Goal: Task Accomplishment & Management: Manage account settings

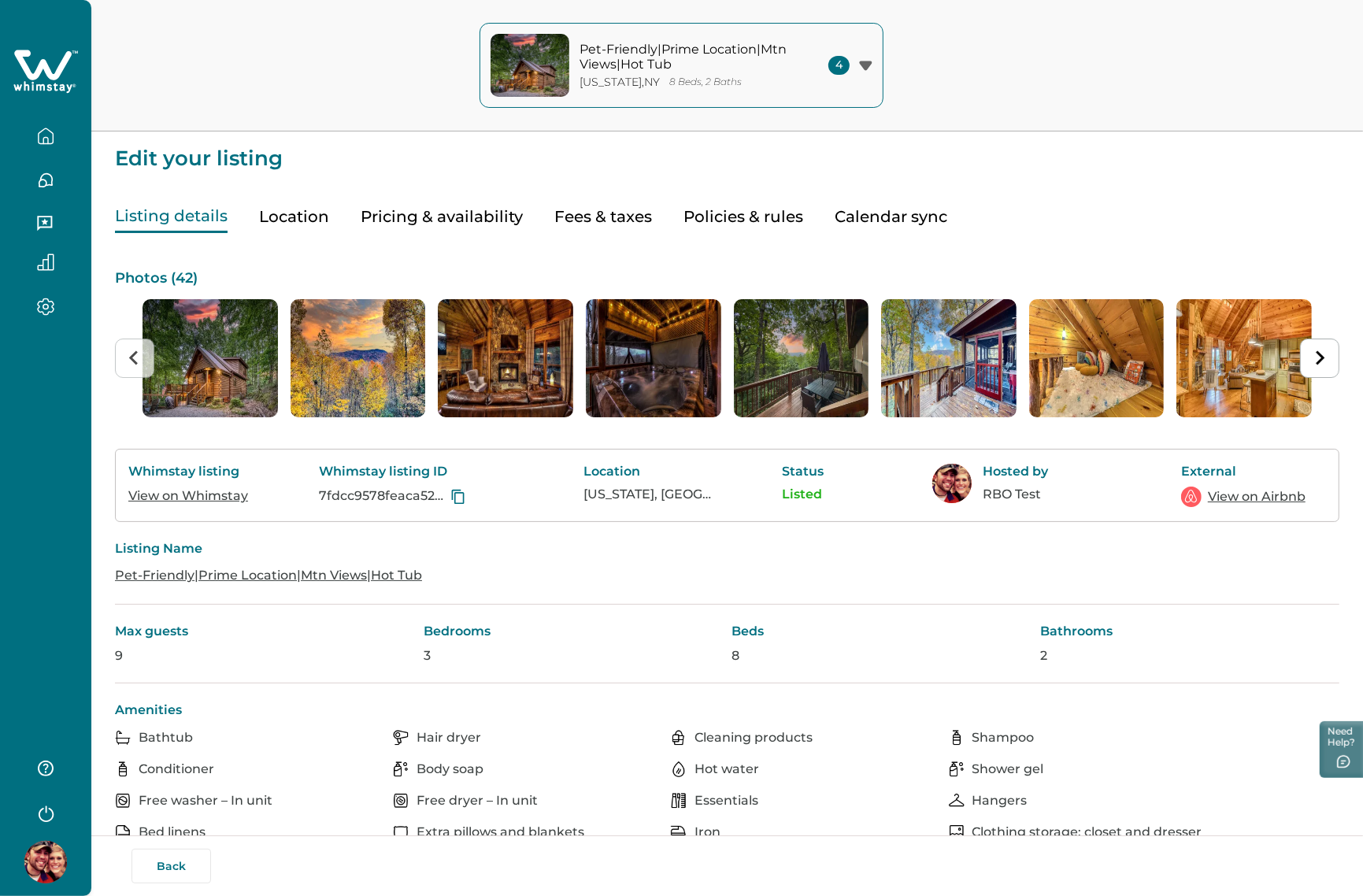
click at [422, 221] on button "Pricing & availability" at bounding box center [442, 216] width 162 height 32
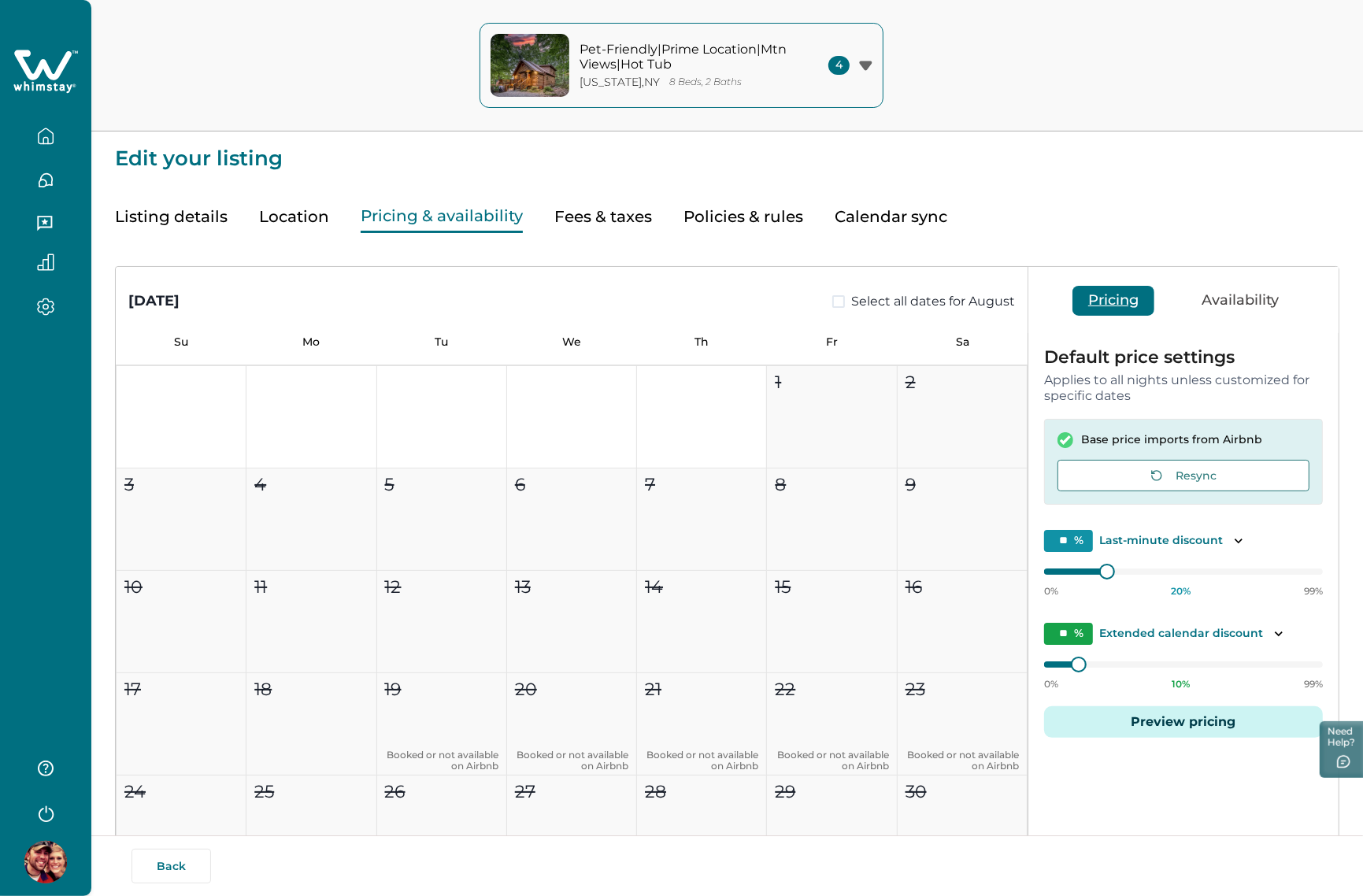
click at [191, 214] on button "Listing details" at bounding box center [171, 216] width 113 height 32
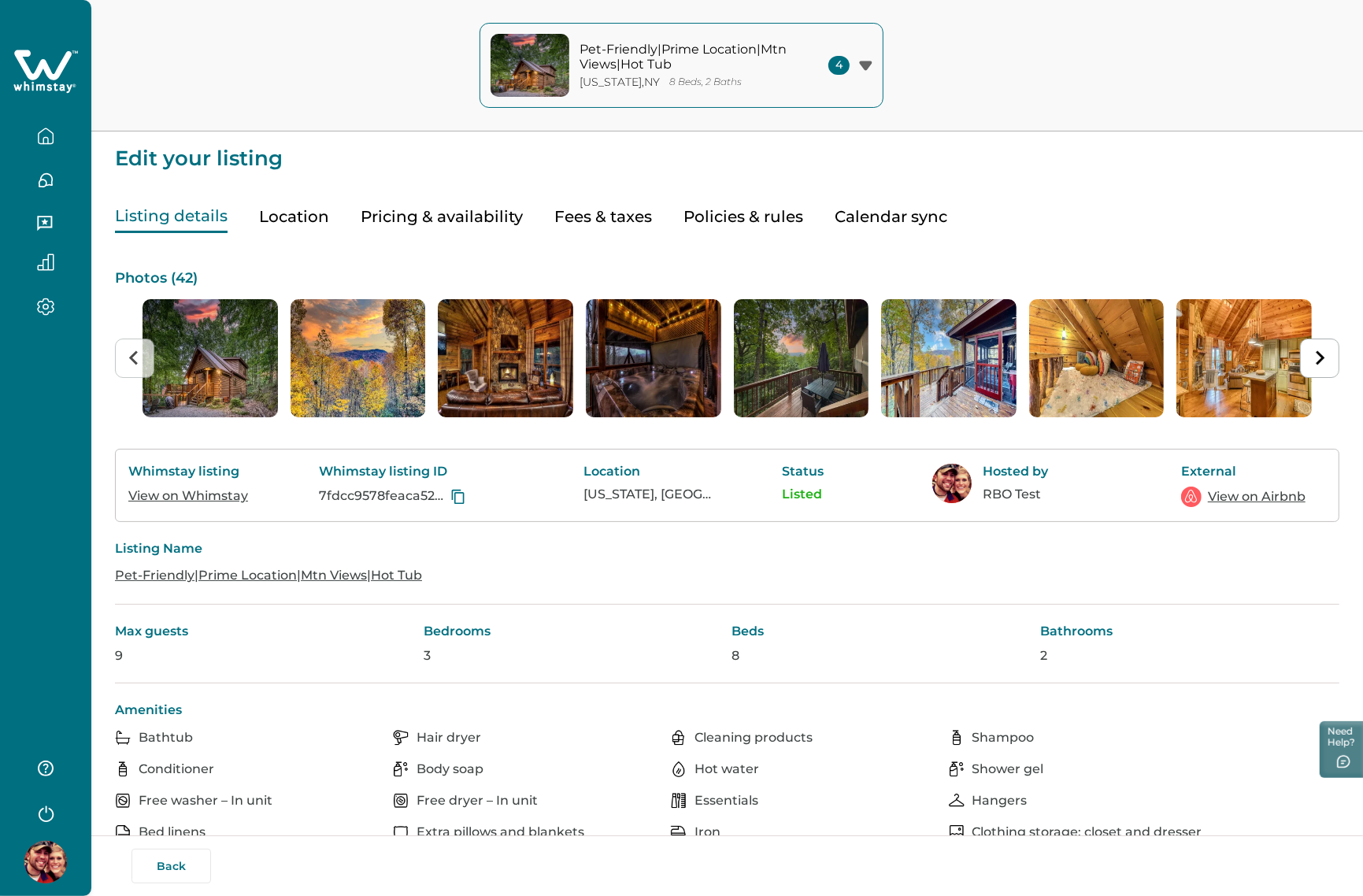
click at [218, 490] on link "View on Whimstay" at bounding box center [188, 496] width 119 height 15
click at [972, 494] on link "View on Airbnb" at bounding box center [1256, 497] width 97 height 19
click at [410, 222] on button "Pricing & availability" at bounding box center [442, 216] width 162 height 32
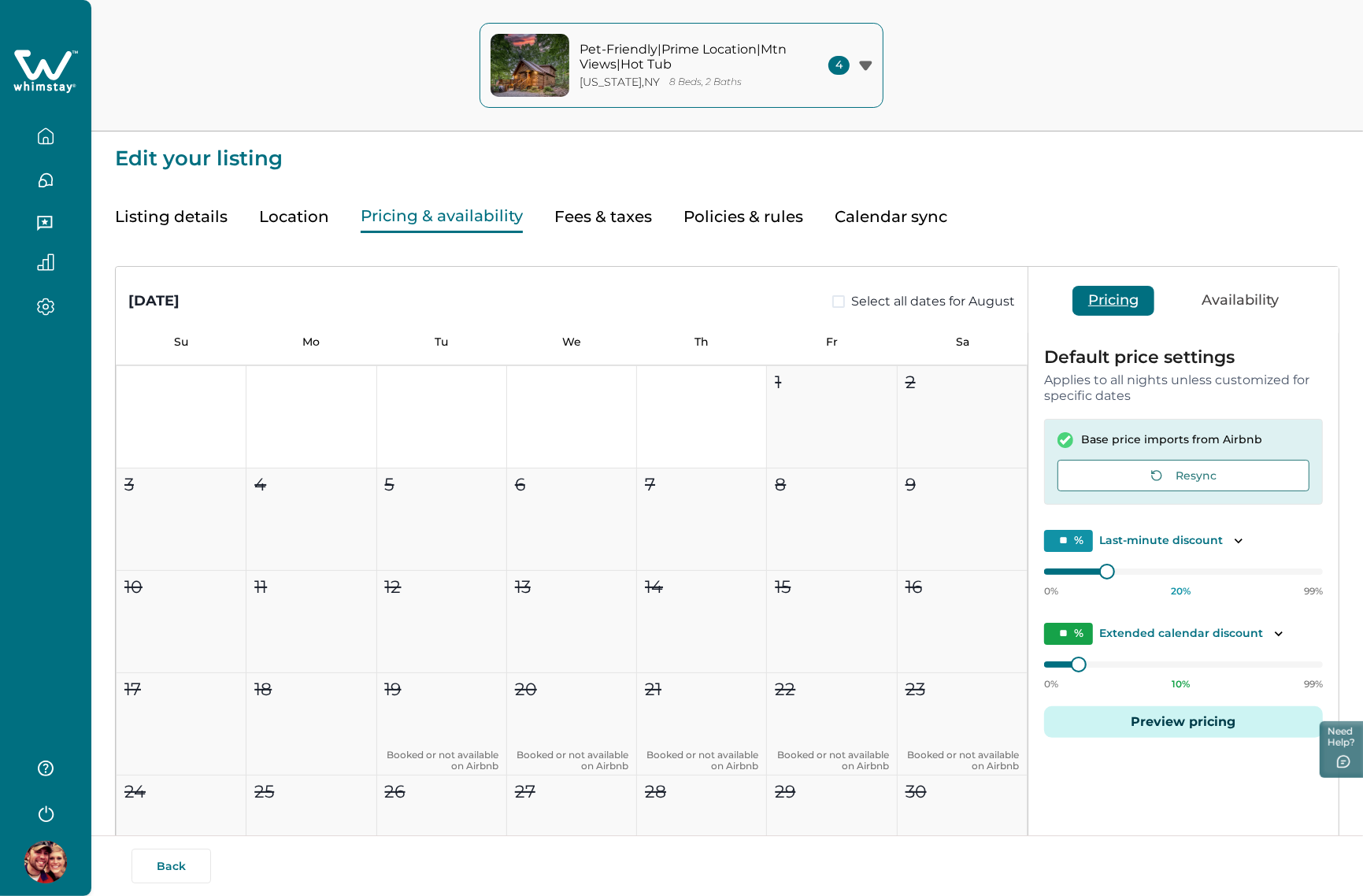
click at [554, 217] on button "Fees & taxes" at bounding box center [602, 216] width 97 height 32
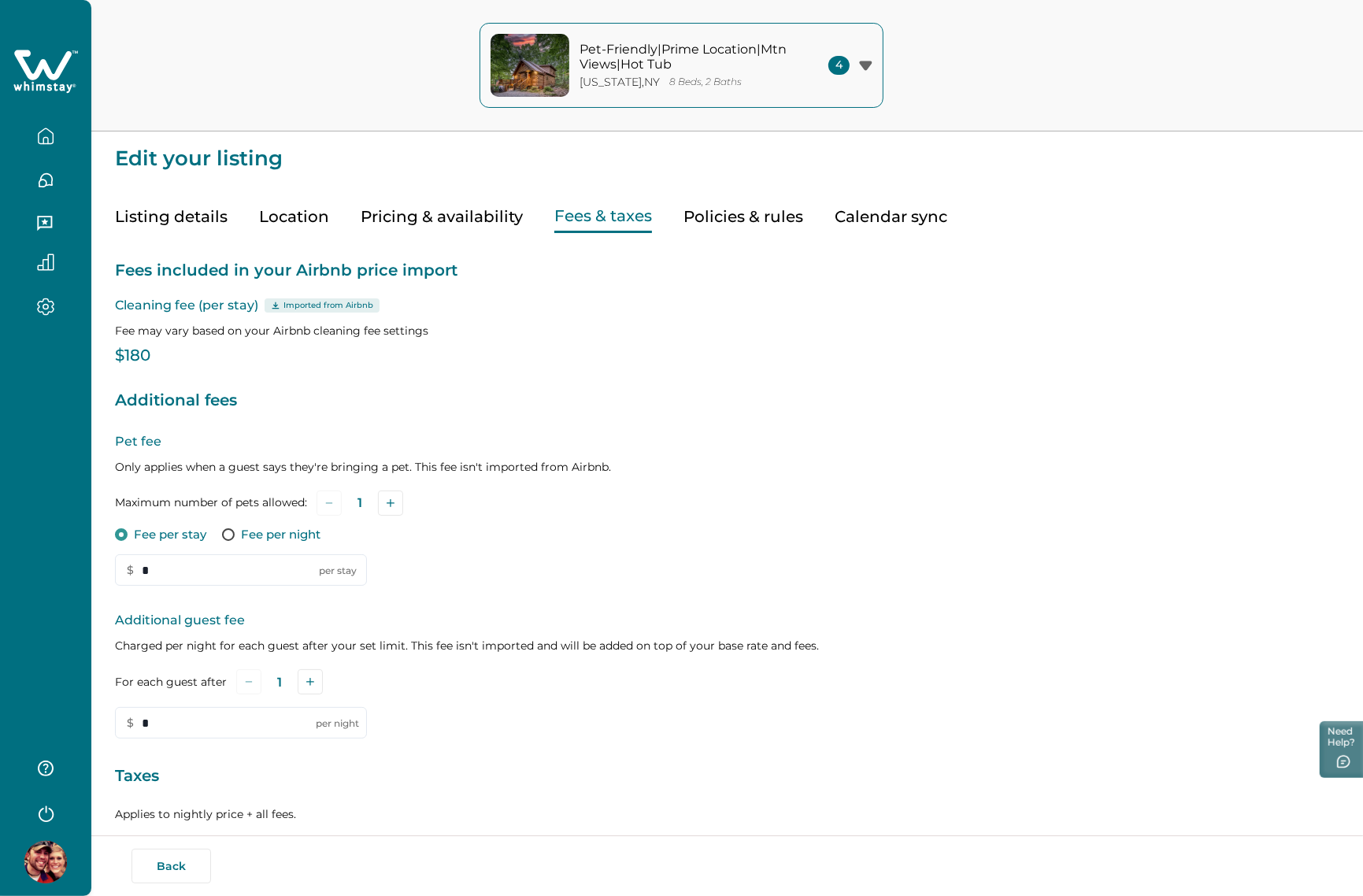
type input "*"
click at [252, 201] on div "Listing details Location Pricing & availability Fees & taxes Policies & rules C…" at bounding box center [726, 201] width 1224 height 64
click at [210, 202] on button "Listing details" at bounding box center [171, 216] width 113 height 32
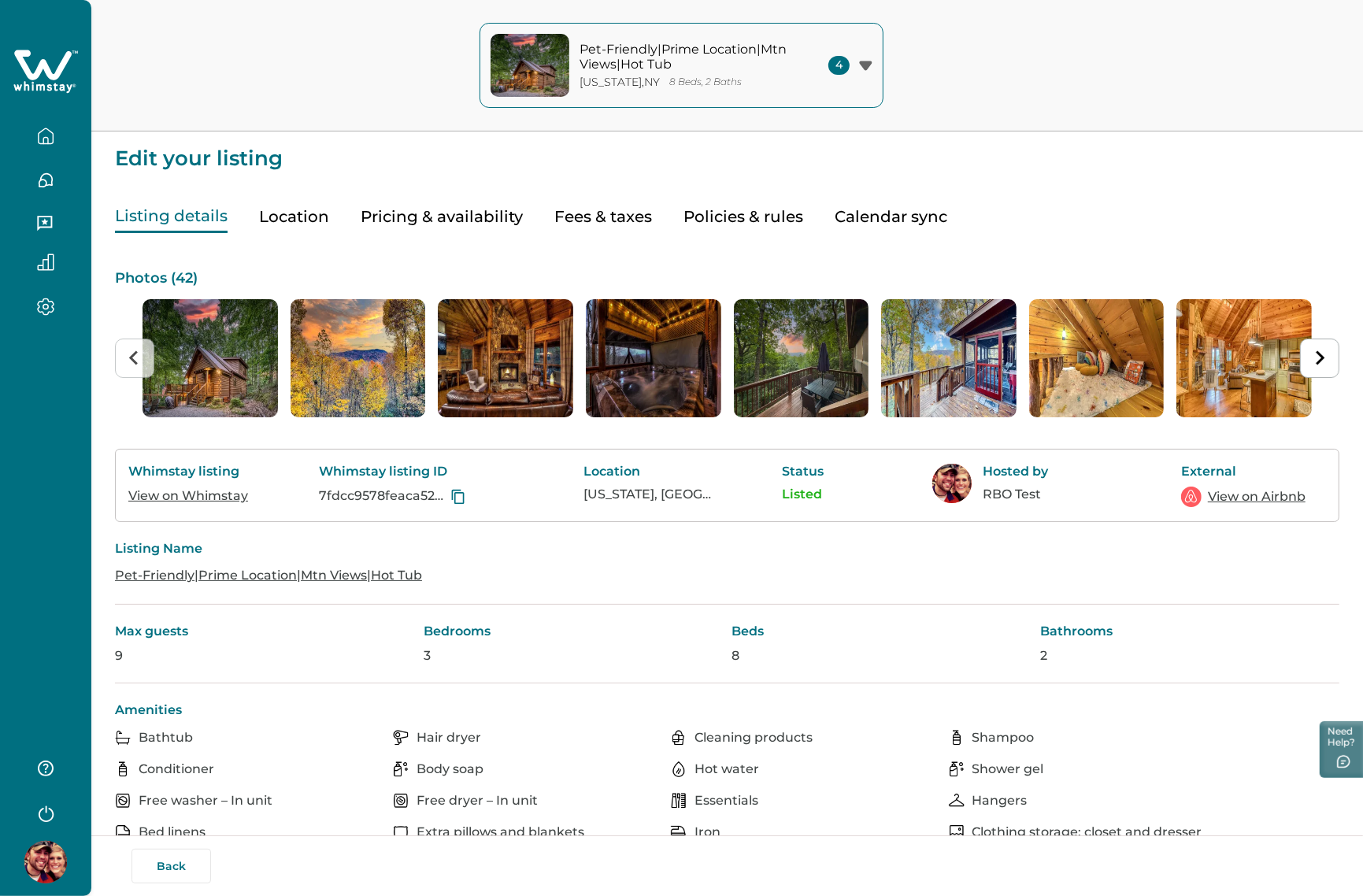
click at [450, 218] on button "Pricing & availability" at bounding box center [442, 216] width 162 height 32
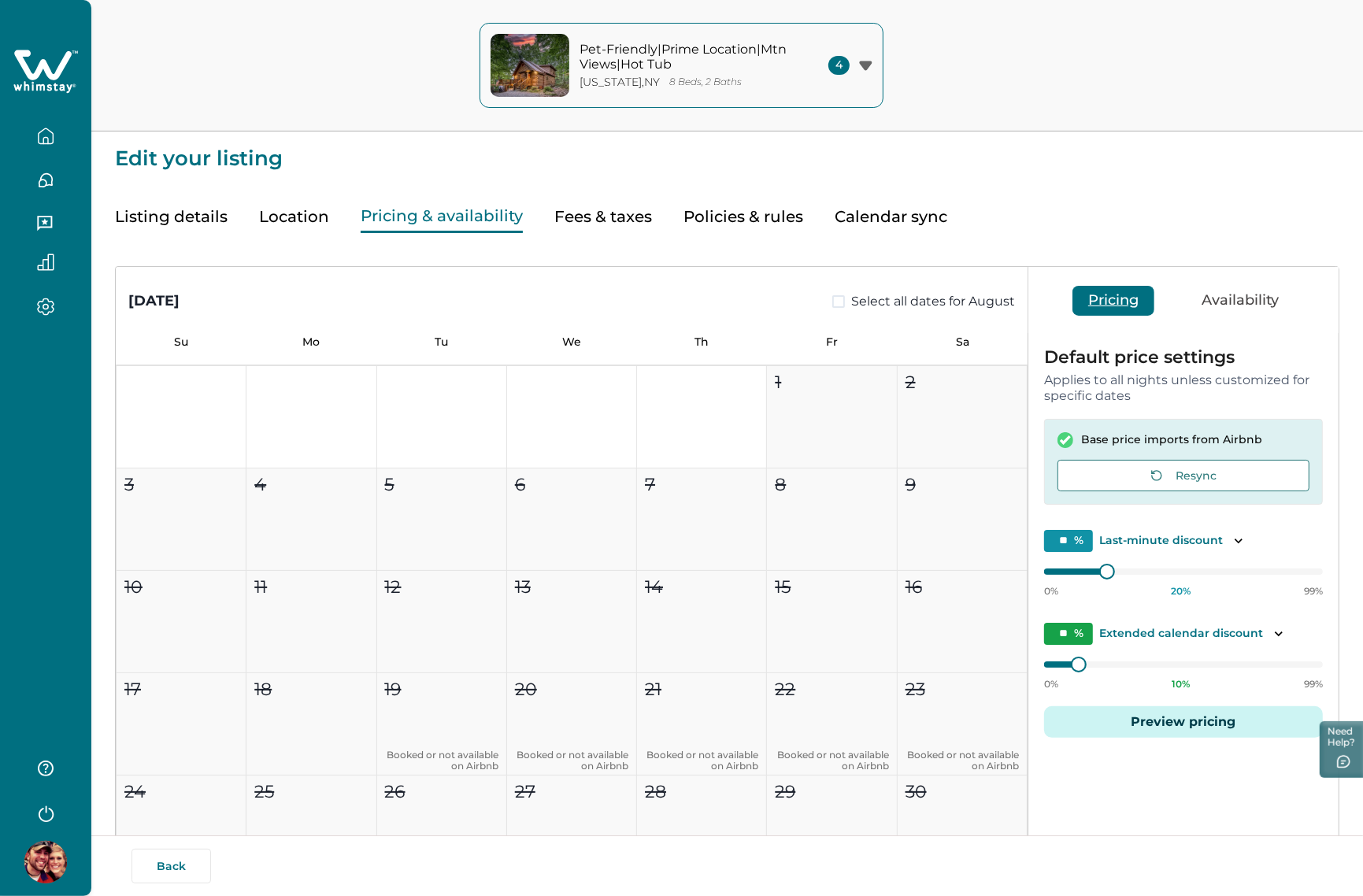
click at [605, 203] on button "Fees & taxes" at bounding box center [602, 216] width 97 height 32
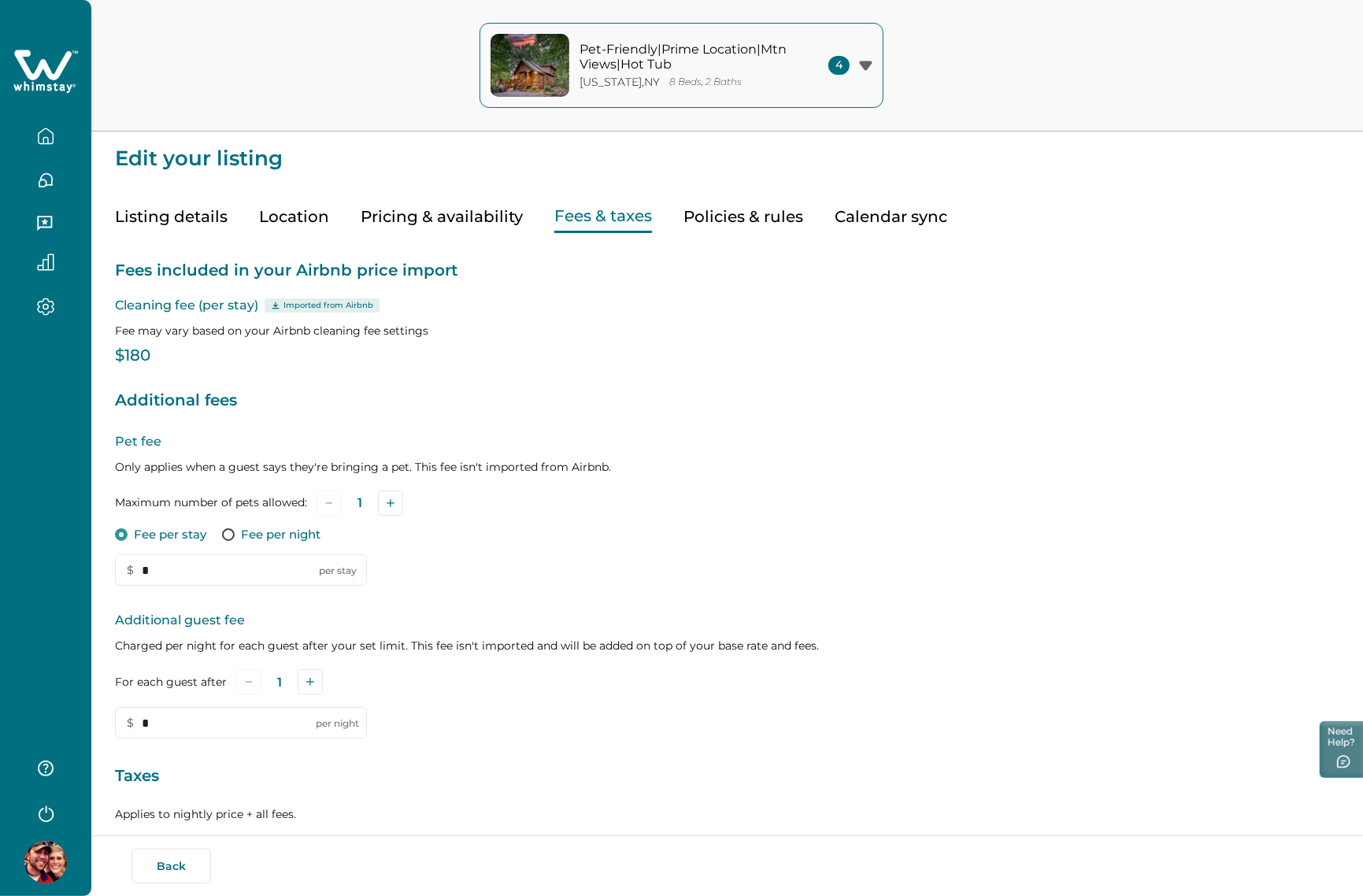
click at [178, 209] on button "Listing details" at bounding box center [171, 216] width 113 height 32
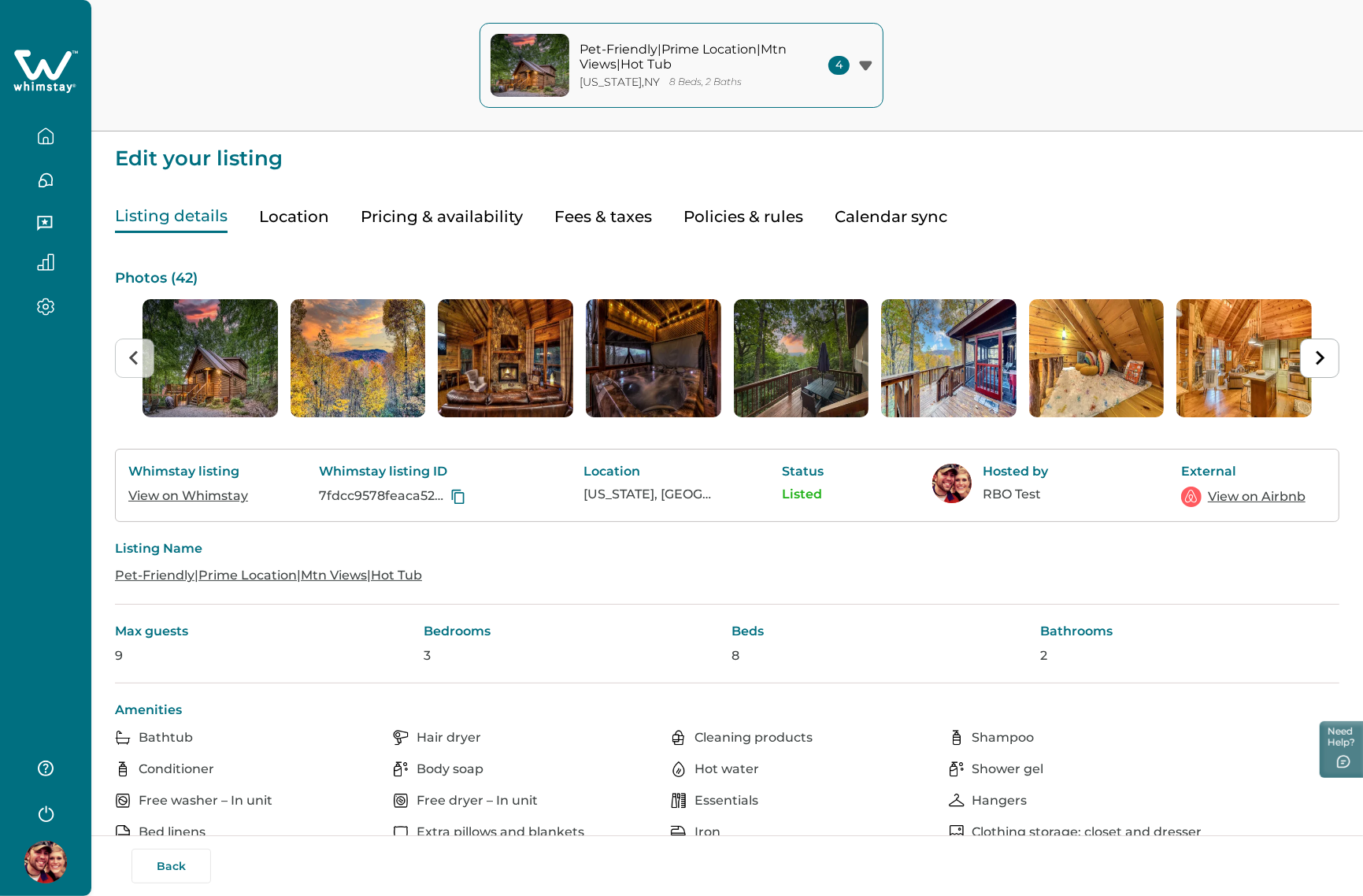
click at [68, 135] on button "button" at bounding box center [45, 136] width 66 height 31
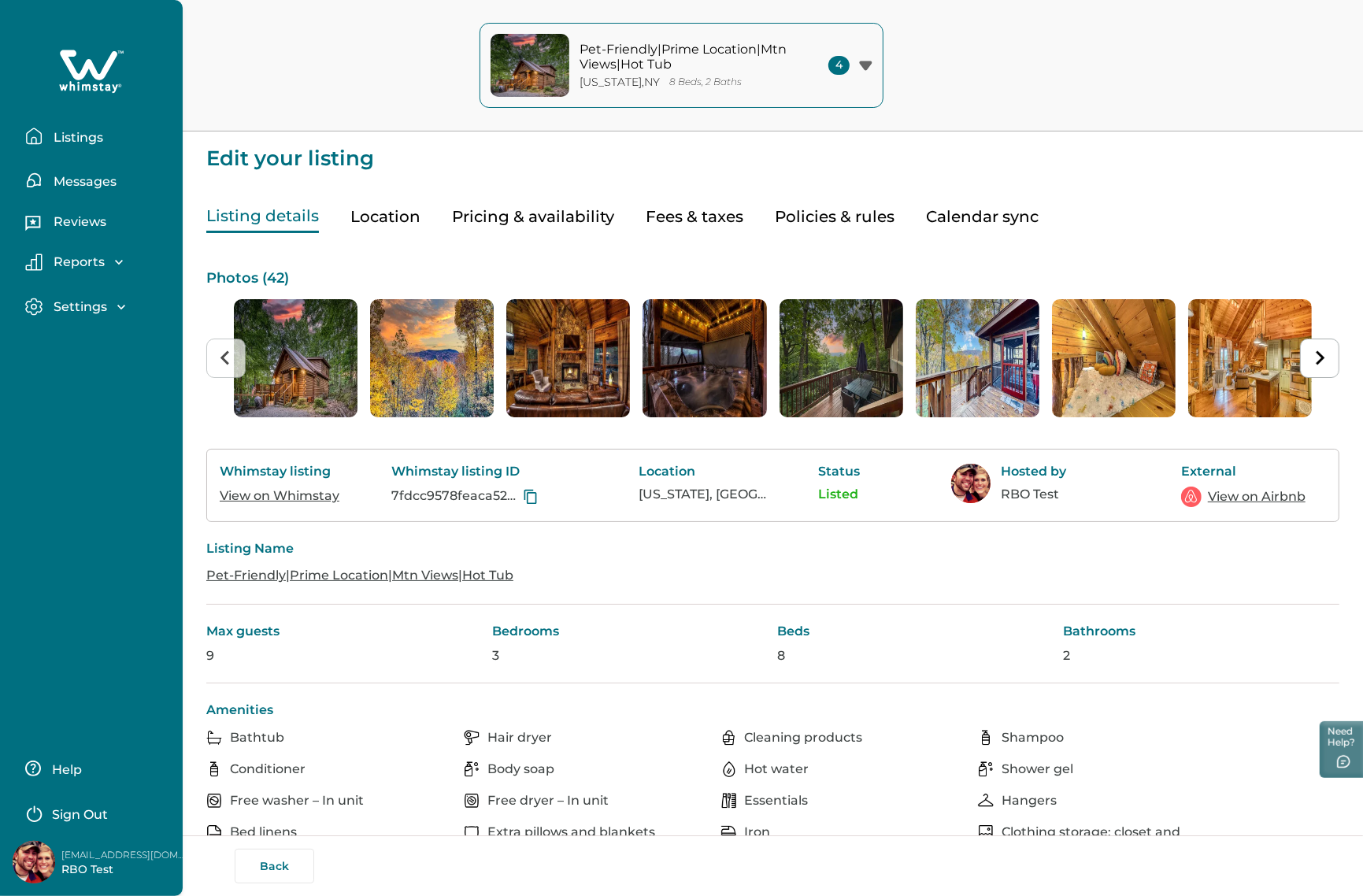
click at [68, 135] on p "Listings" at bounding box center [76, 137] width 54 height 16
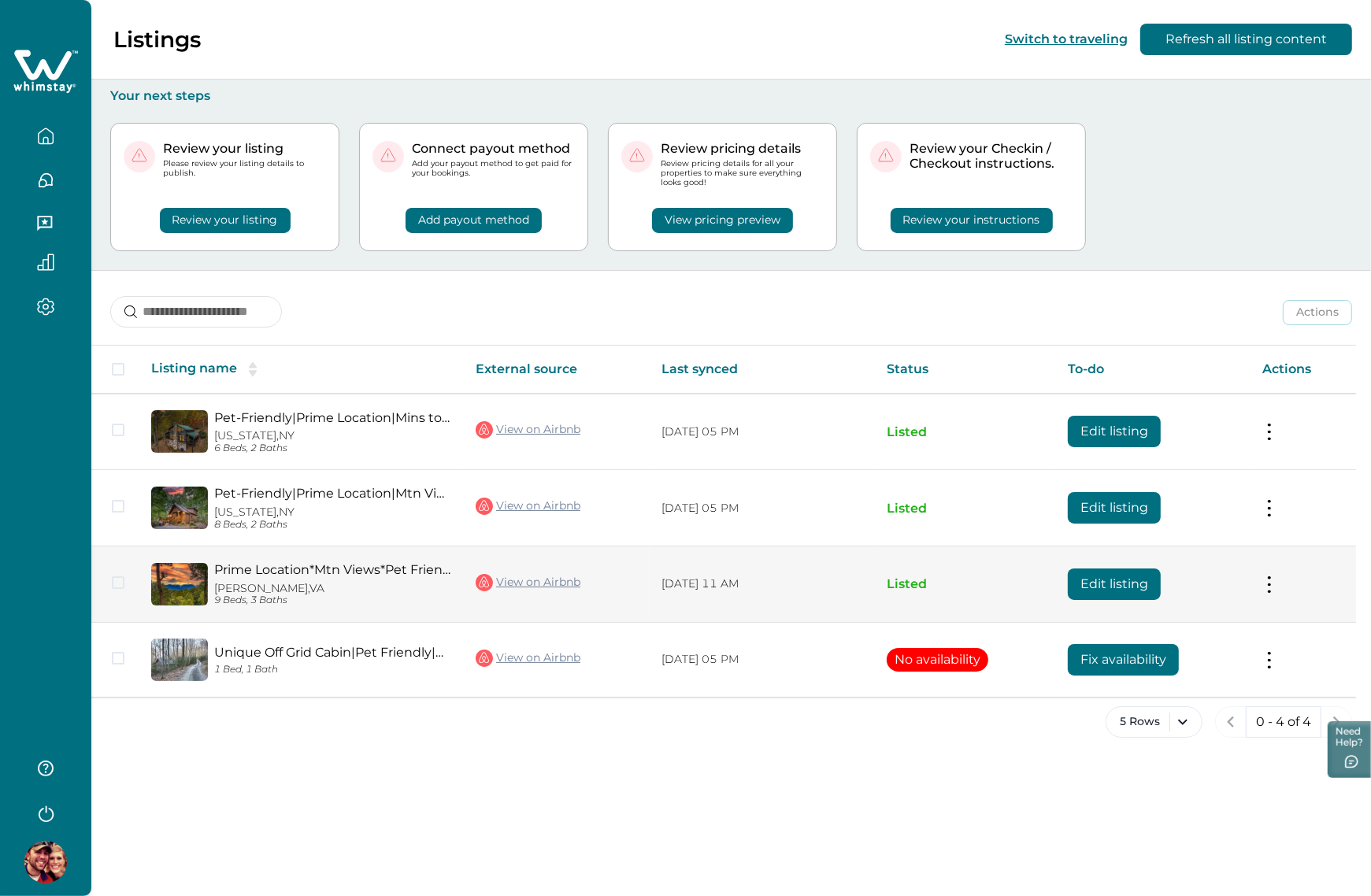
click at [972, 576] on button "Edit listing" at bounding box center [1115, 584] width 93 height 31
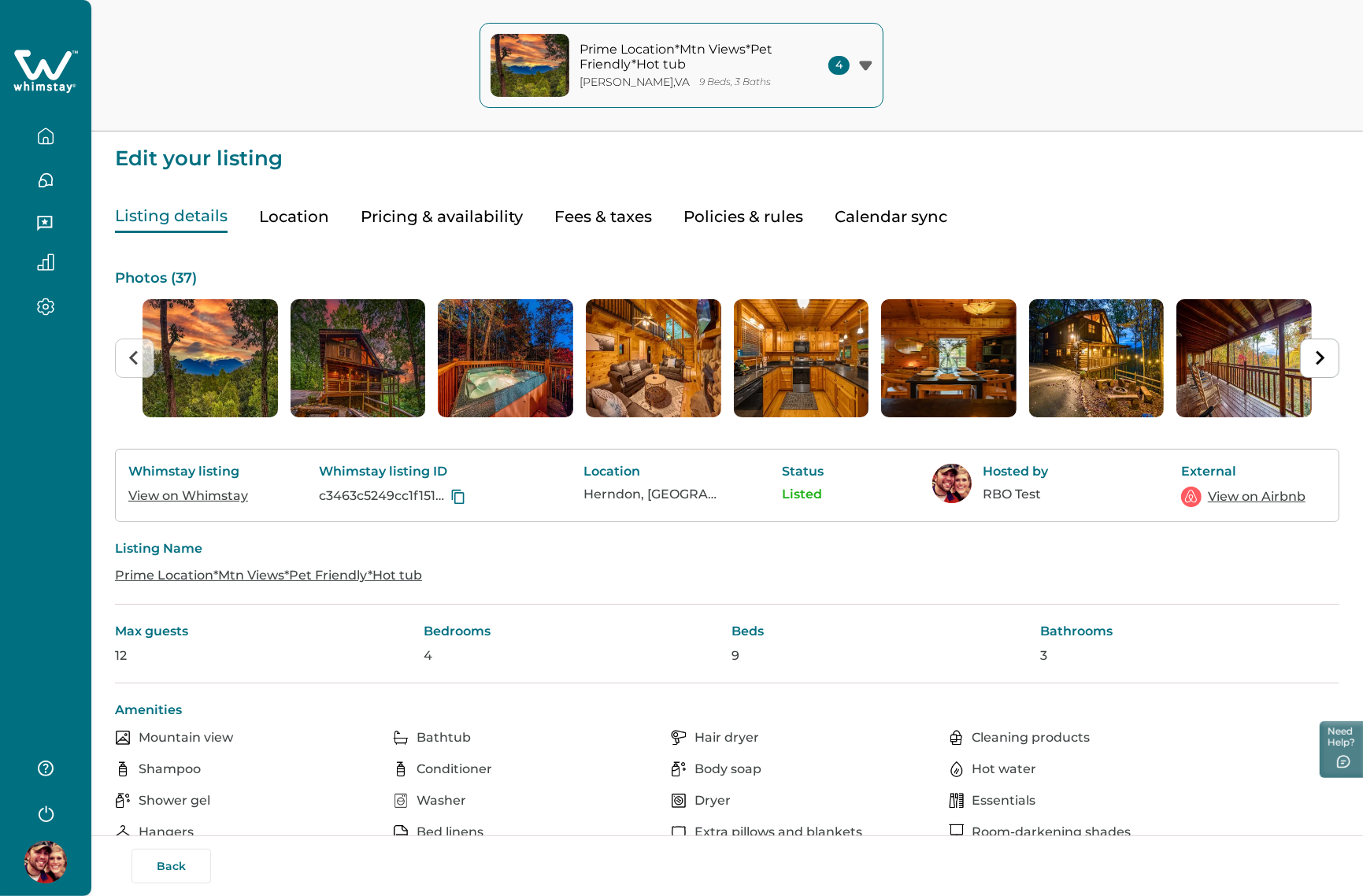
click at [166, 498] on link "View on Whimstay" at bounding box center [188, 496] width 119 height 15
click at [972, 498] on link "View on Airbnb" at bounding box center [1256, 497] width 97 height 19
